Goal: Task Accomplishment & Management: Manage account settings

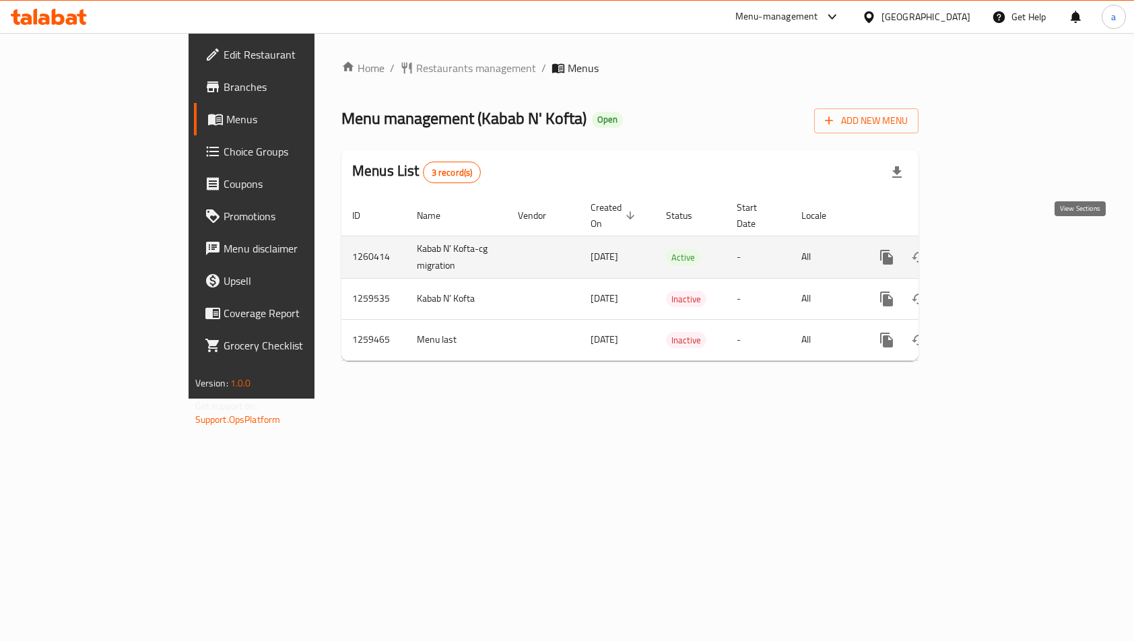
click at [992, 249] on icon "enhanced table" at bounding box center [984, 257] width 16 height 16
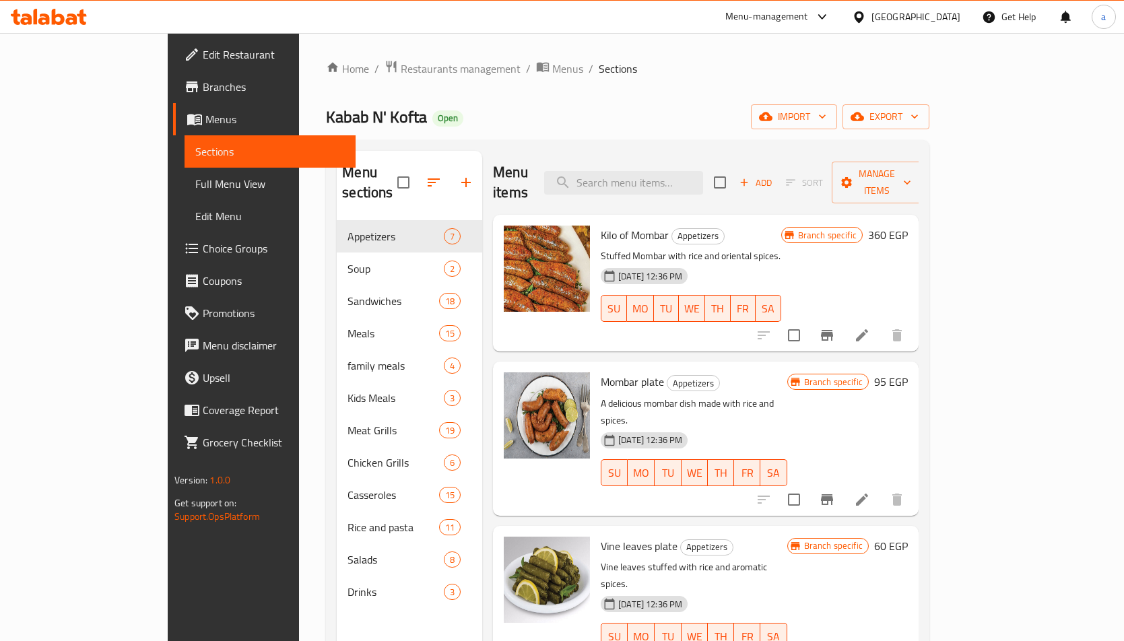
click at [203, 244] on span "Choice Groups" at bounding box center [274, 248] width 142 height 16
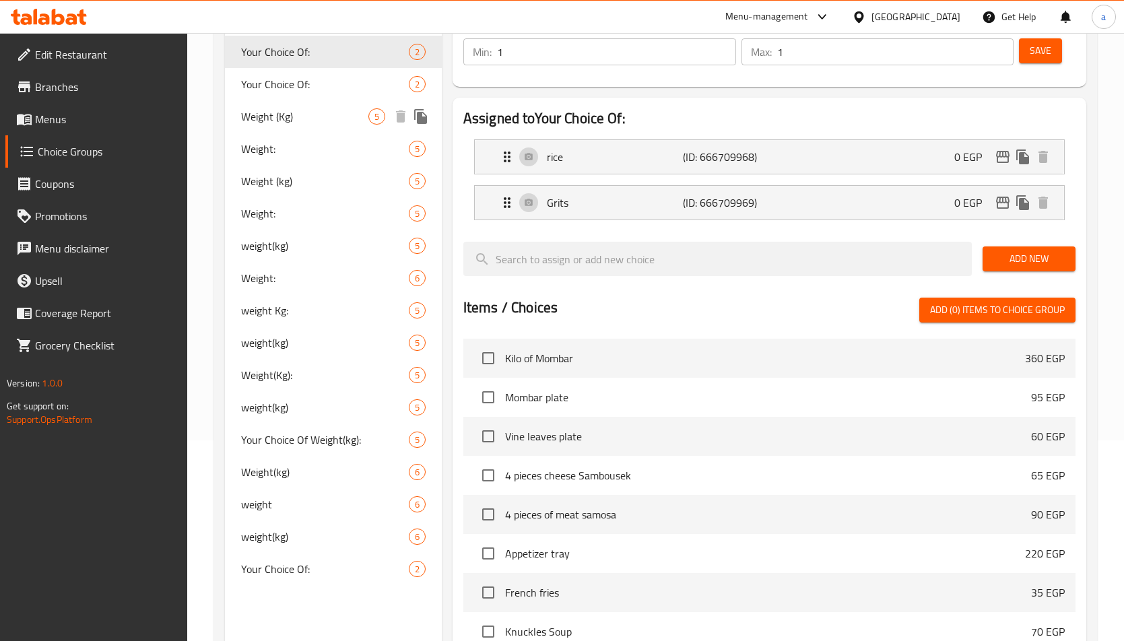
scroll to position [202, 0]
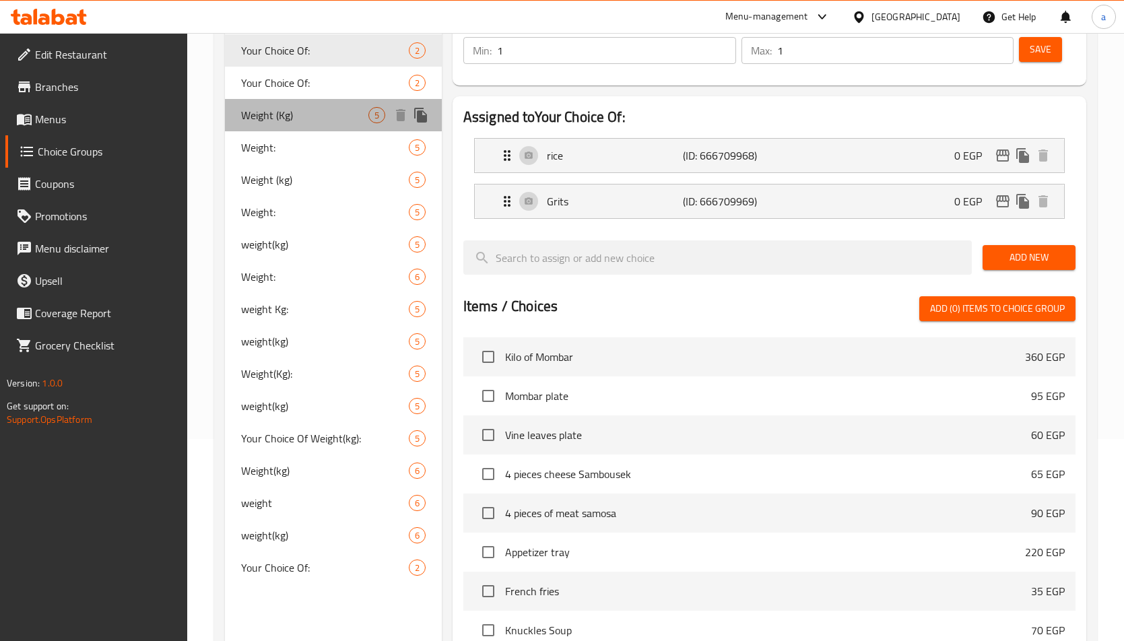
click at [279, 123] on span "Weight (Kg)" at bounding box center [304, 115] width 127 height 16
type input "Weight (Kg)"
type input "الوزن (كجم)"
type input "5"
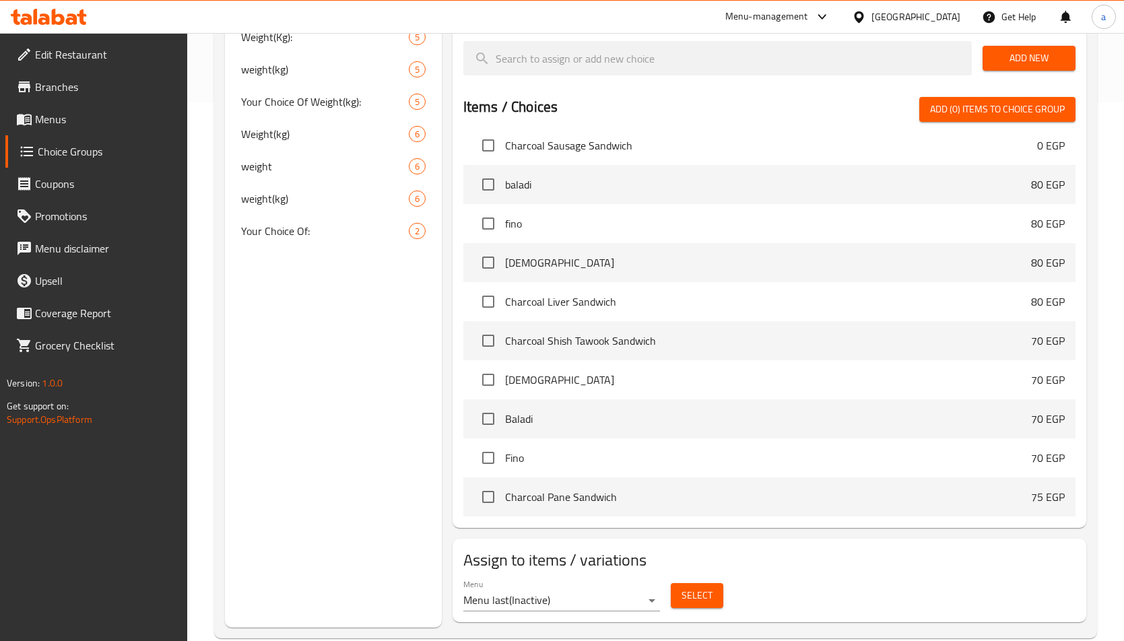
scroll to position [673, 0]
click at [76, 75] on link "Branches" at bounding box center [96, 87] width 182 height 32
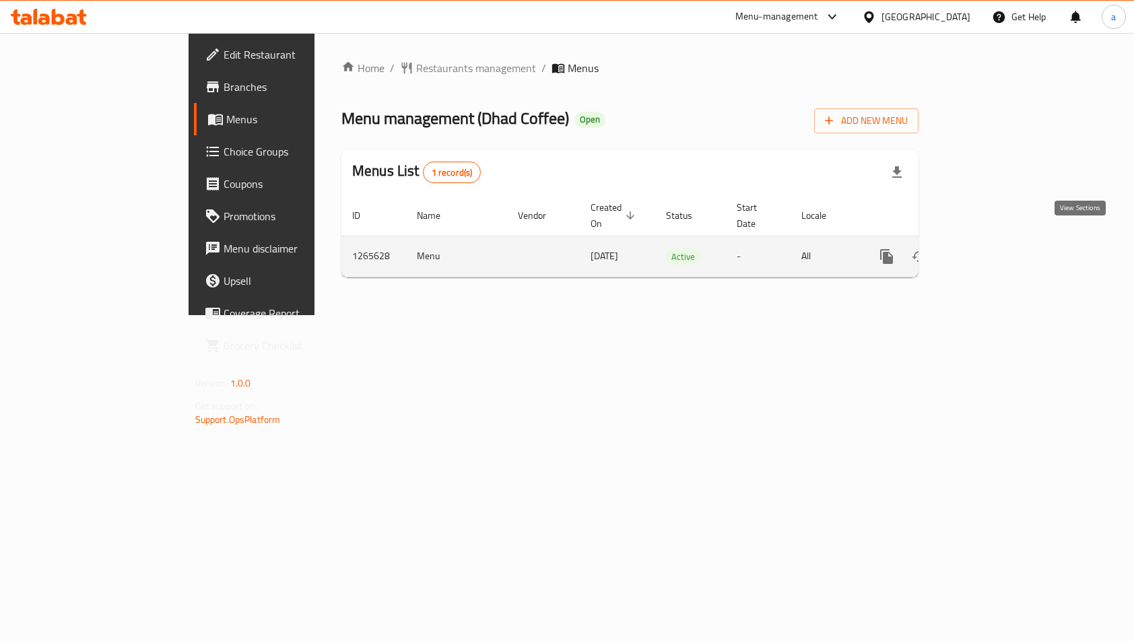
click at [992, 248] on icon "enhanced table" at bounding box center [984, 256] width 16 height 16
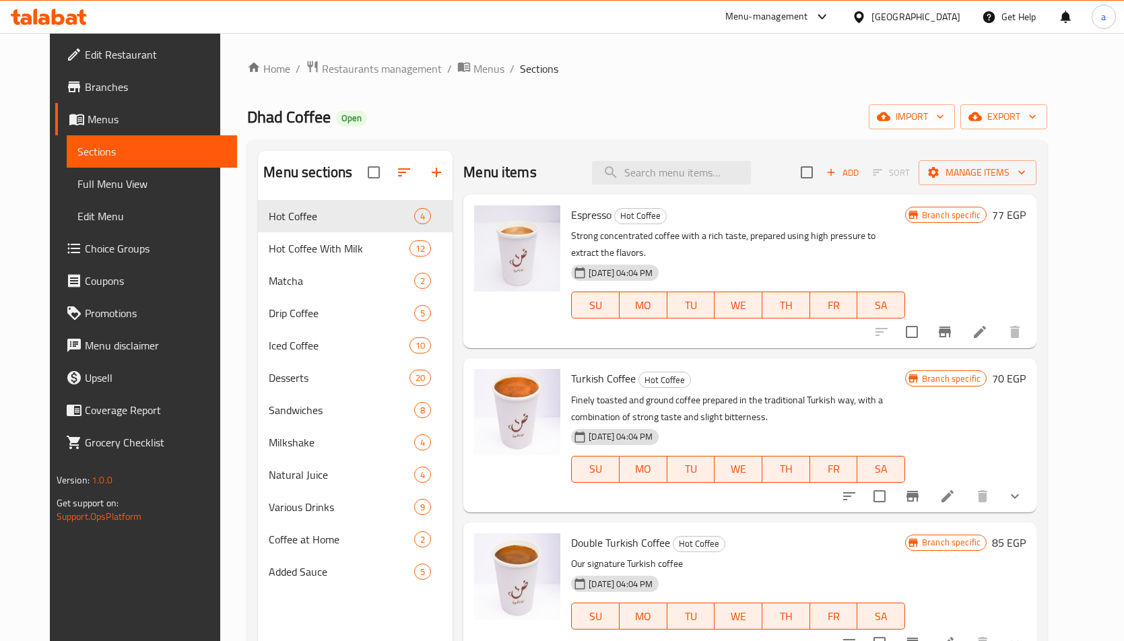
click at [85, 248] on span "Choice Groups" at bounding box center [156, 248] width 142 height 16
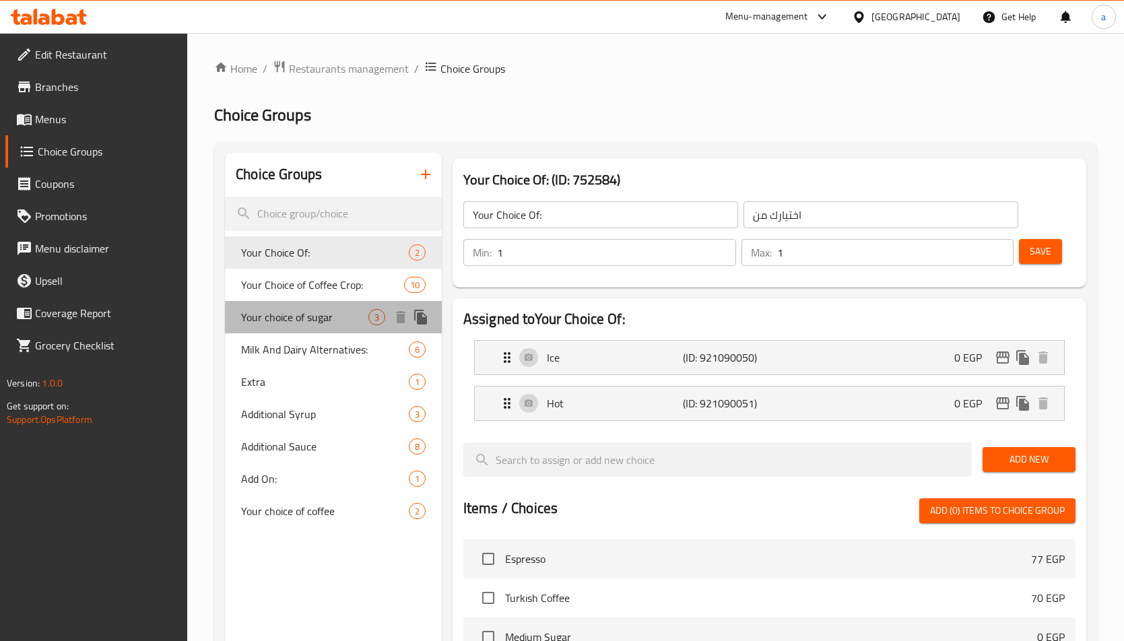
click at [335, 310] on span "Your choice of sugar" at bounding box center [304, 317] width 127 height 16
type input "Your choice of sugar"
type input "اختيارك للسكر"
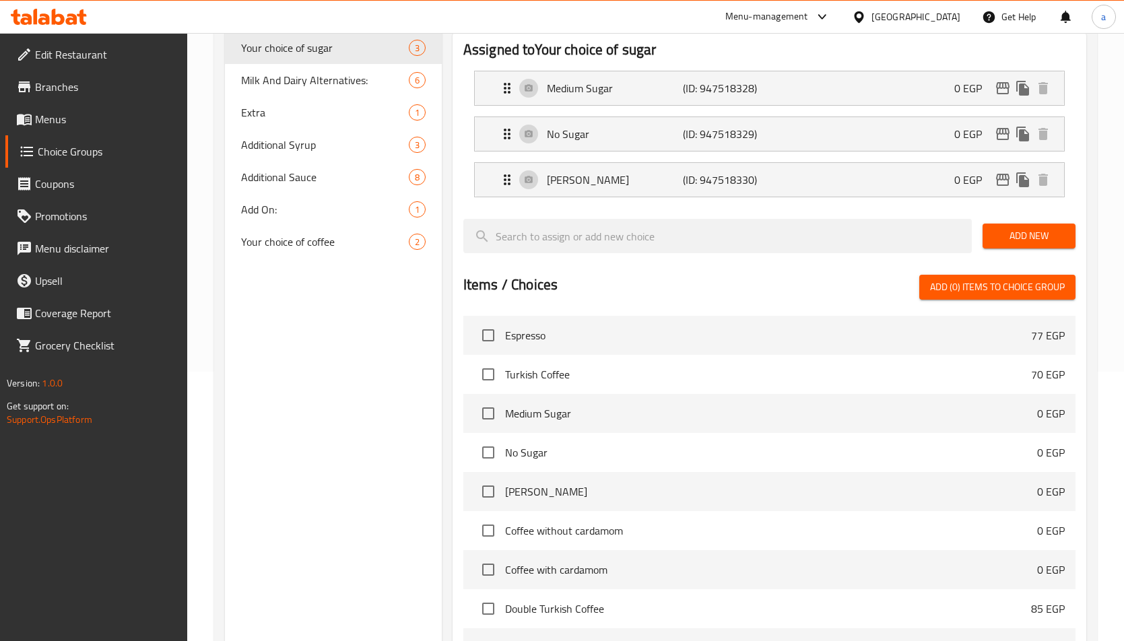
click at [647, 217] on div at bounding box center [717, 235] width 519 height 45
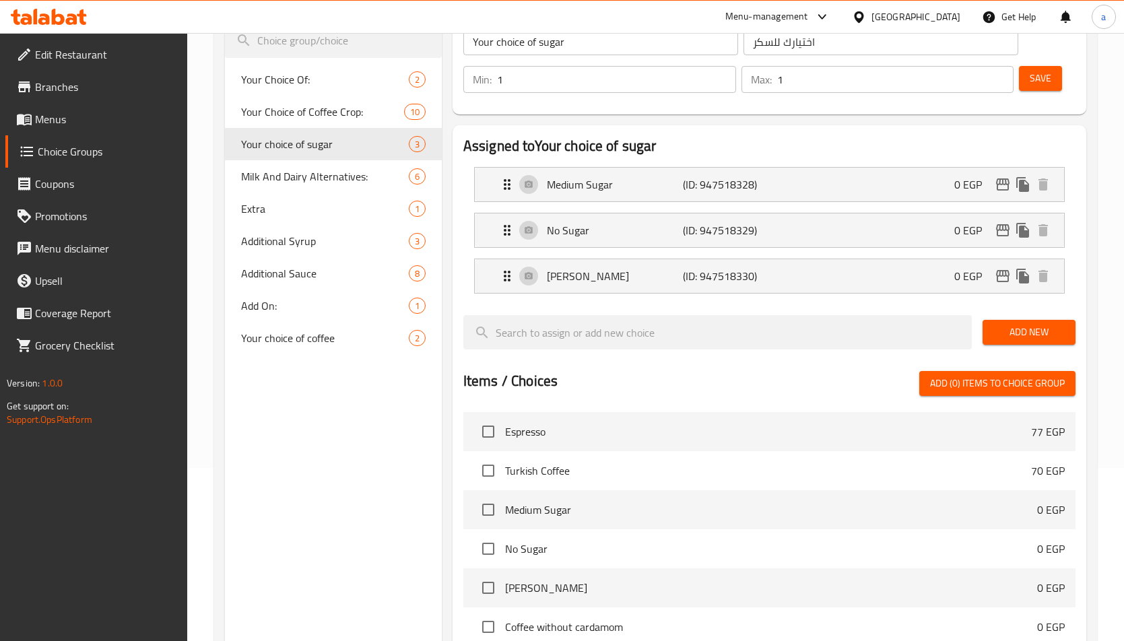
scroll to position [67, 0]
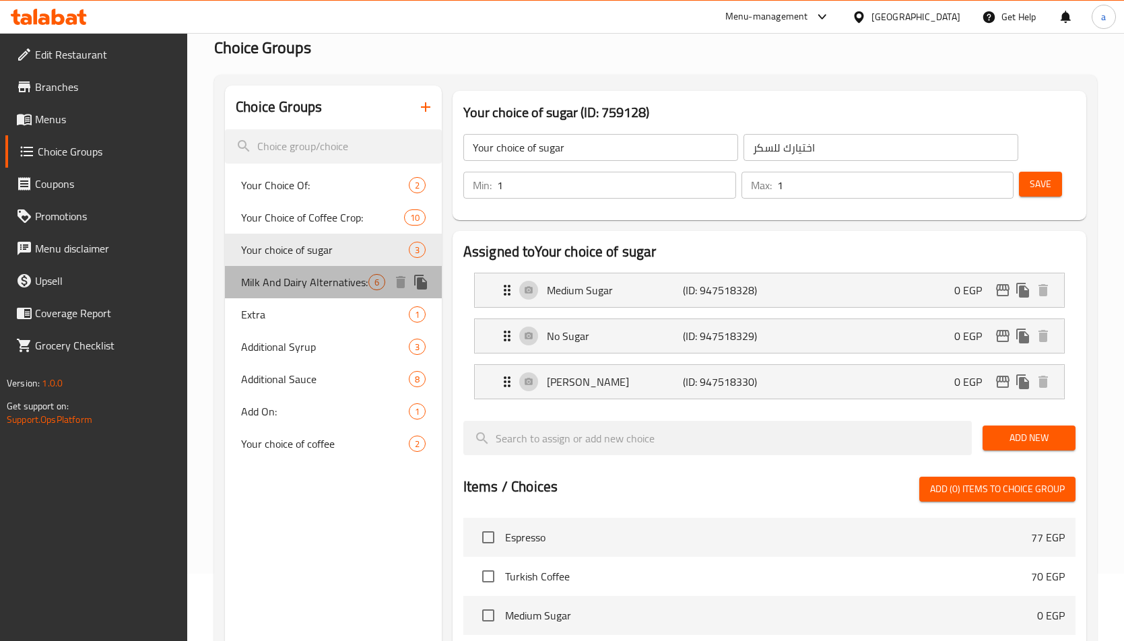
click at [352, 281] on span "Milk And Dairy Alternatives:" at bounding box center [304, 282] width 127 height 16
type input "Milk And Dairy Alternatives:"
type input "الحليب وبدائل الألبان:"
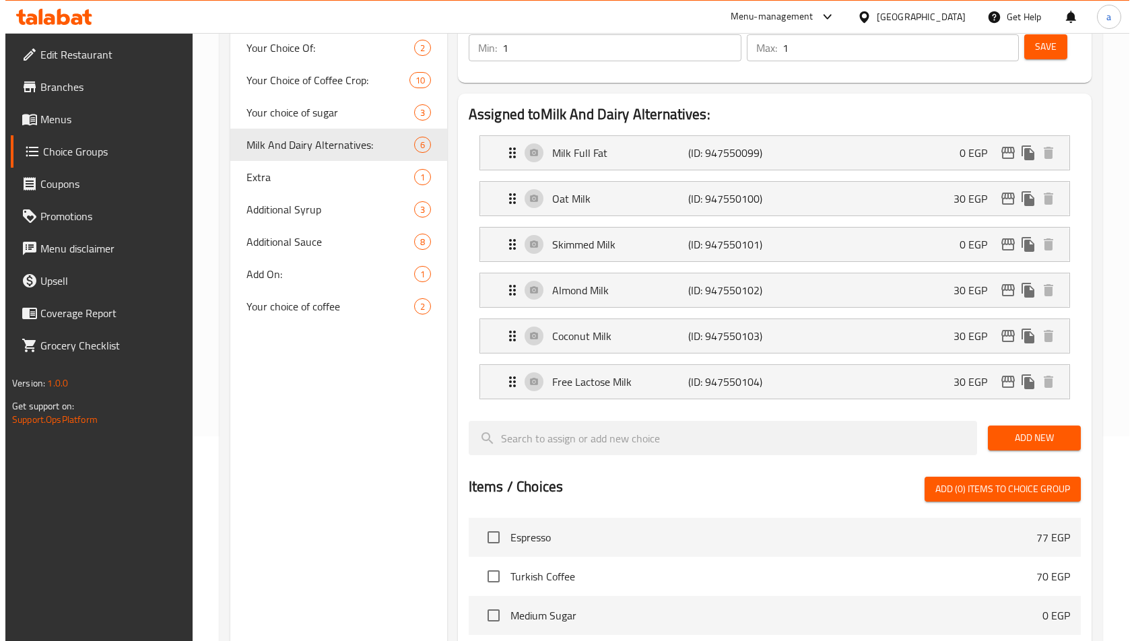
scroll to position [0, 0]
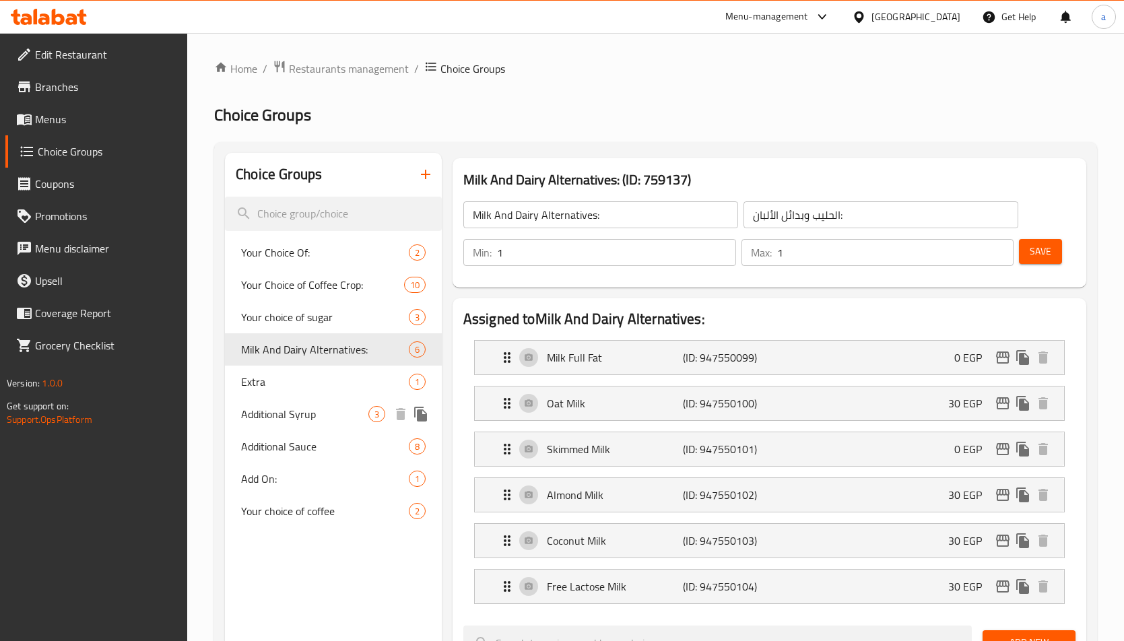
click at [256, 415] on span "Additional Syrup" at bounding box center [304, 414] width 127 height 16
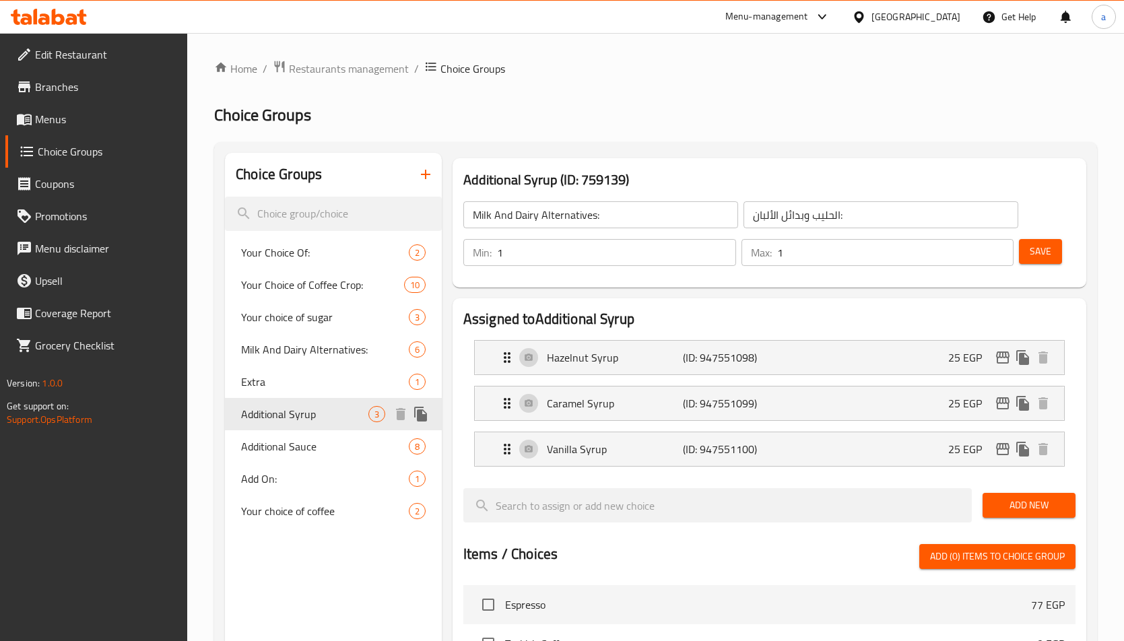
type input "Additional Syrup"
type input "اضافة شراب"
type input "0"
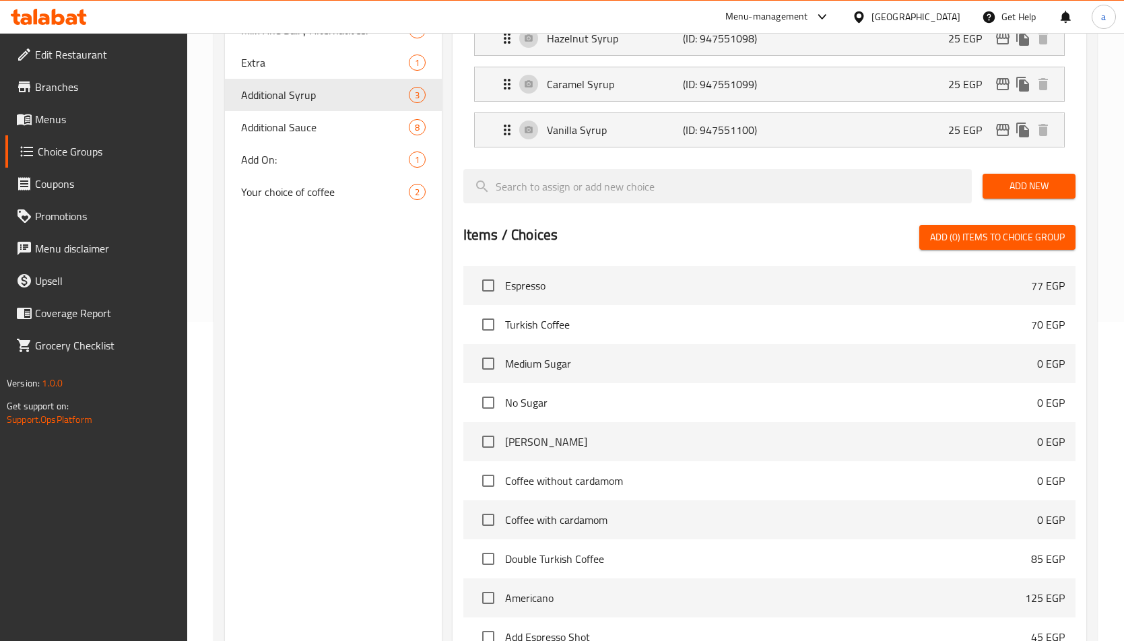
scroll to position [269, 0]
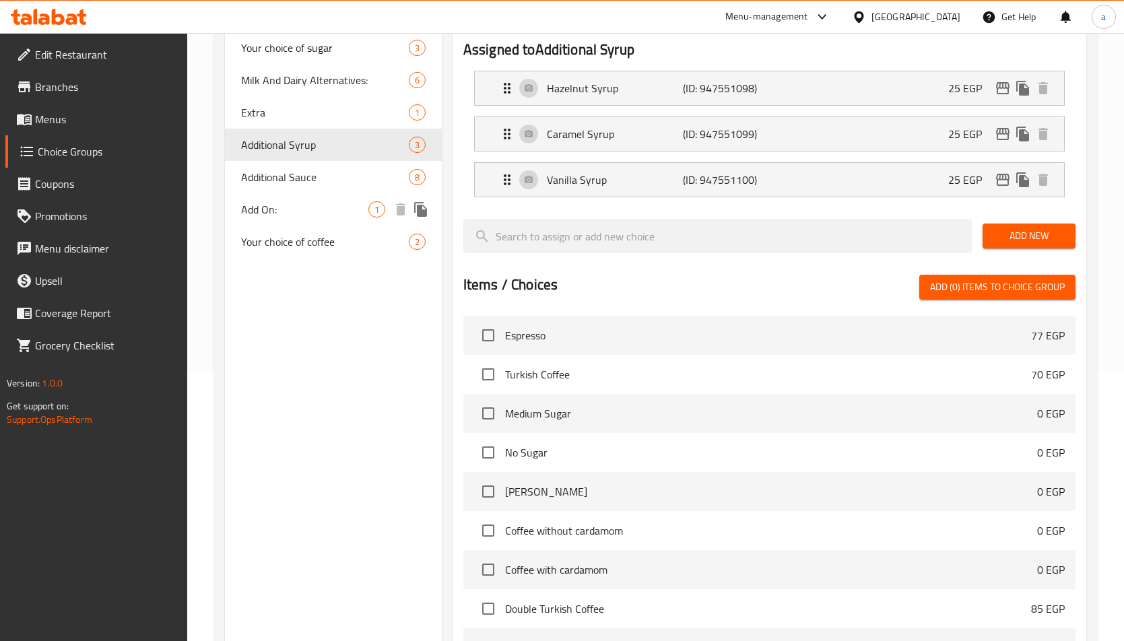
click at [266, 208] on span "Add On:" at bounding box center [304, 209] width 127 height 16
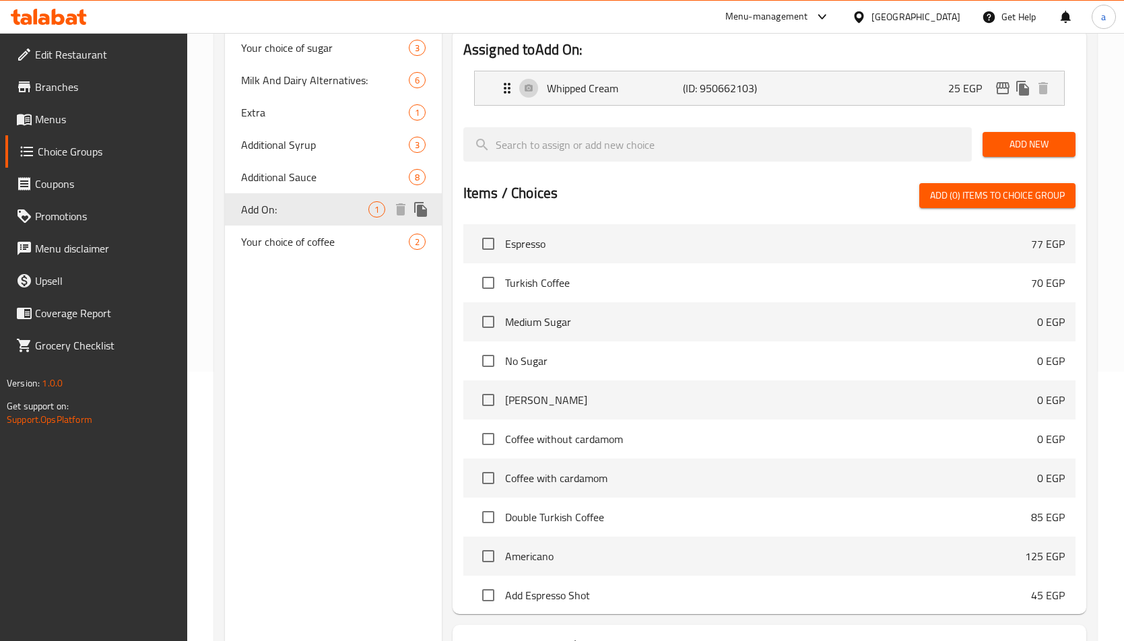
type input "Add On:"
type input "إضافة:"
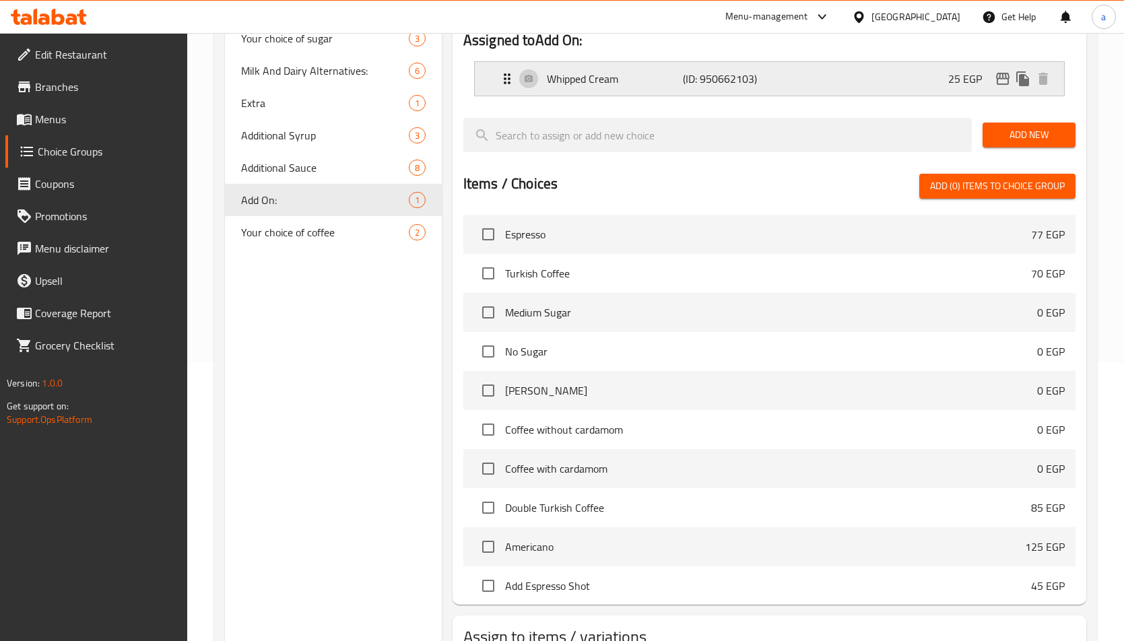
scroll to position [178, 0]
